Goal: Navigation & Orientation: Find specific page/section

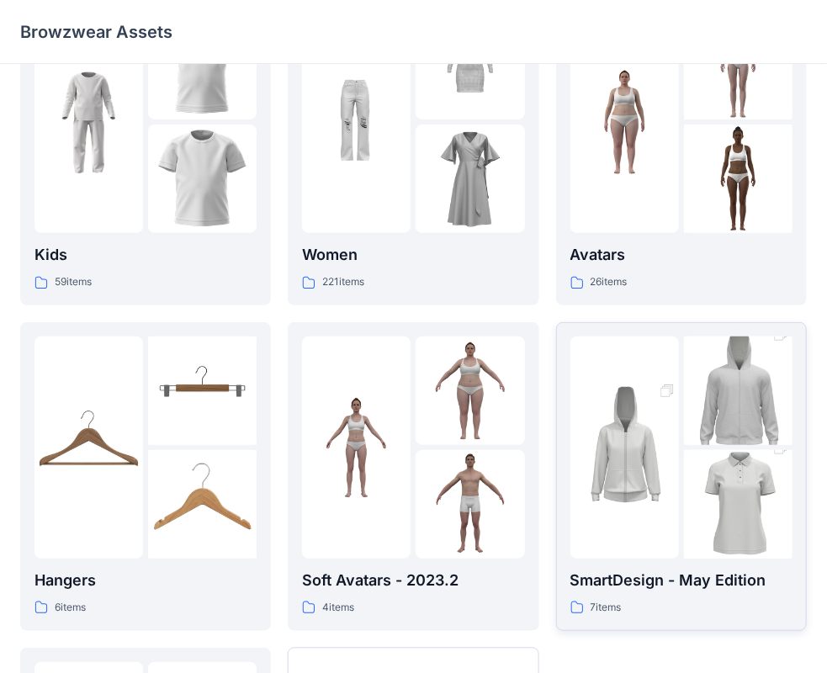
scroll to position [417, 0]
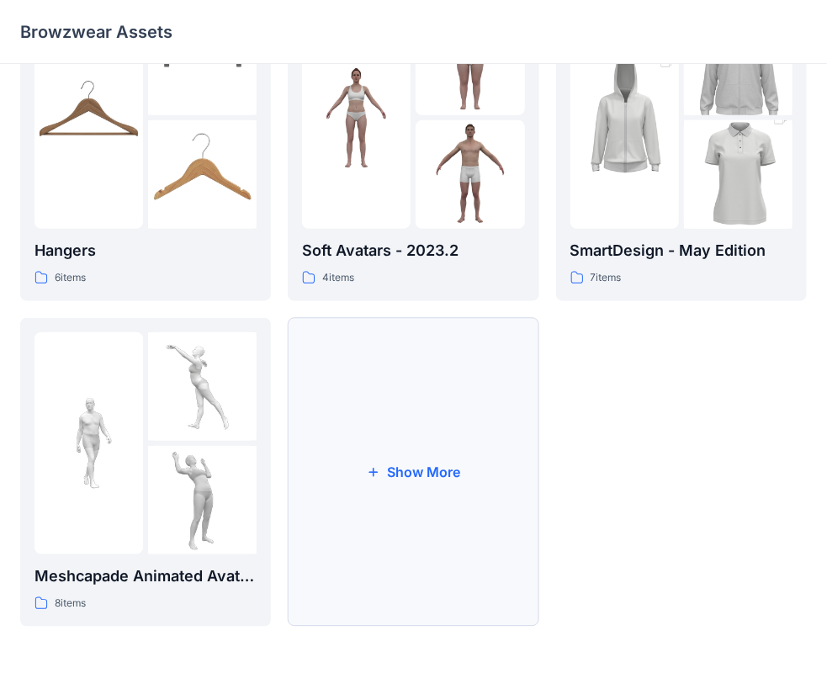
click at [413, 472] on button "Show More" at bounding box center [413, 472] width 251 height 309
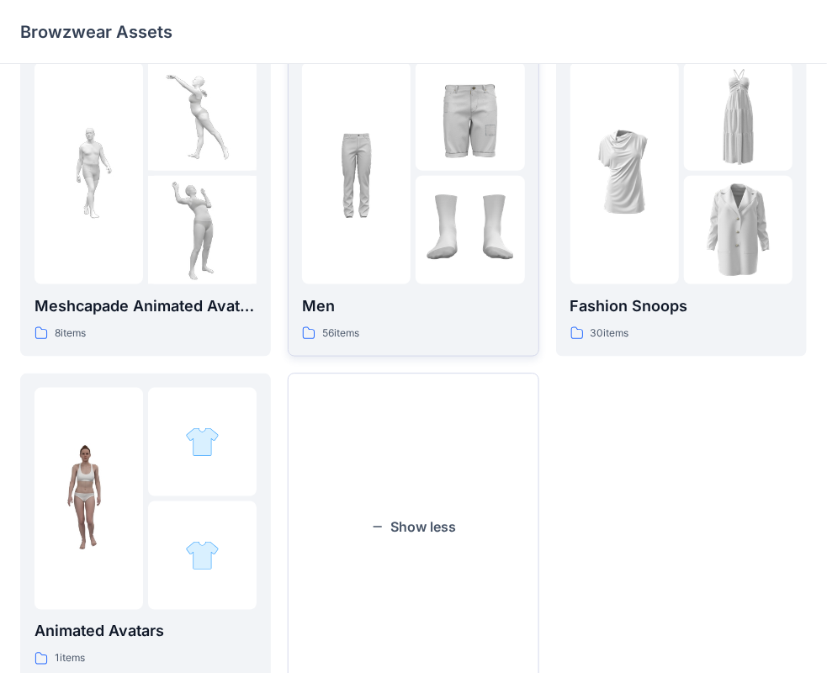
scroll to position [688, 0]
click at [422, 278] on img at bounding box center [469, 229] width 108 height 108
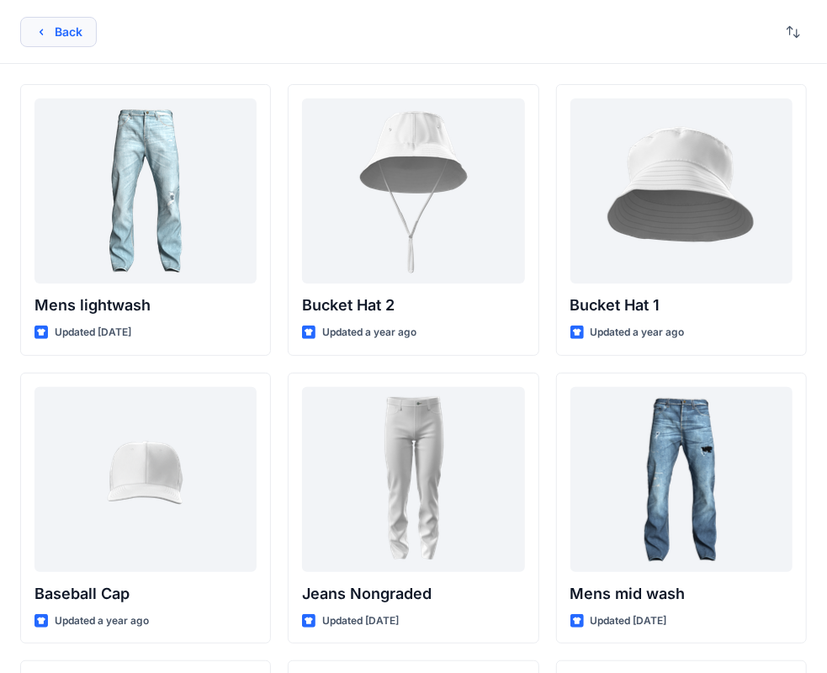
click at [61, 32] on button "Back" at bounding box center [58, 32] width 77 height 30
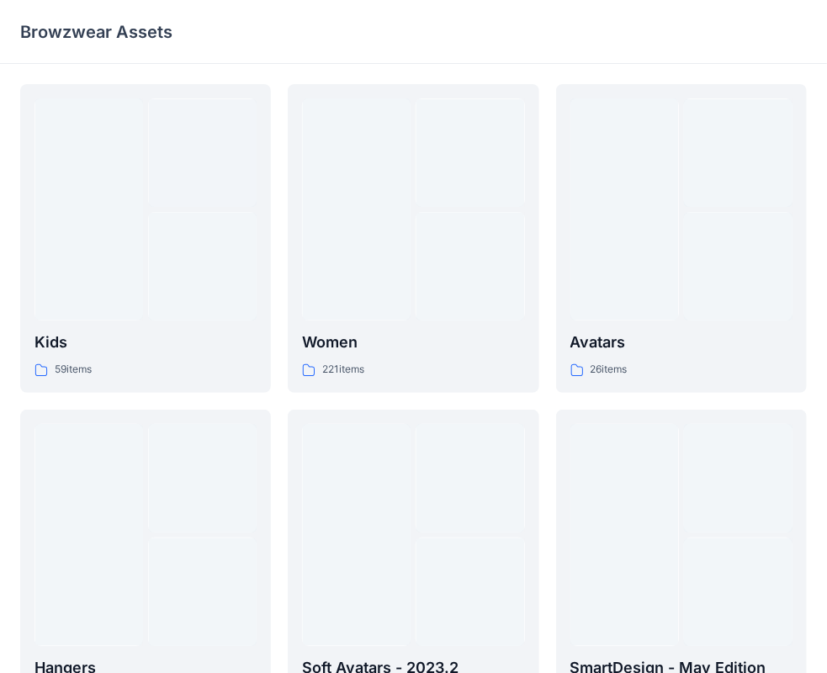
scroll to position [688, 0]
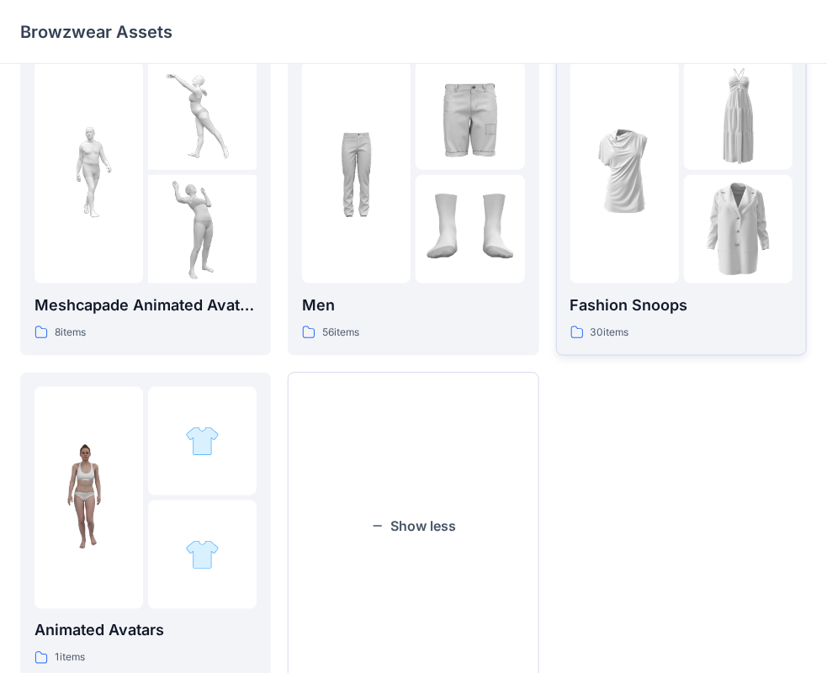
click at [637, 214] on img at bounding box center [624, 172] width 108 height 108
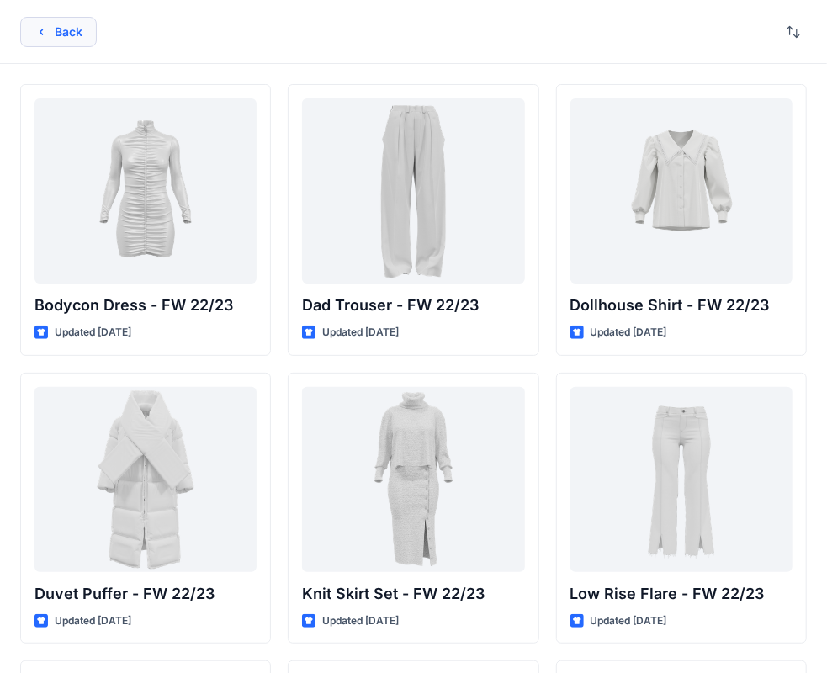
click at [49, 28] on button "Back" at bounding box center [58, 32] width 77 height 30
